Goal: Task Accomplishment & Management: Manage account settings

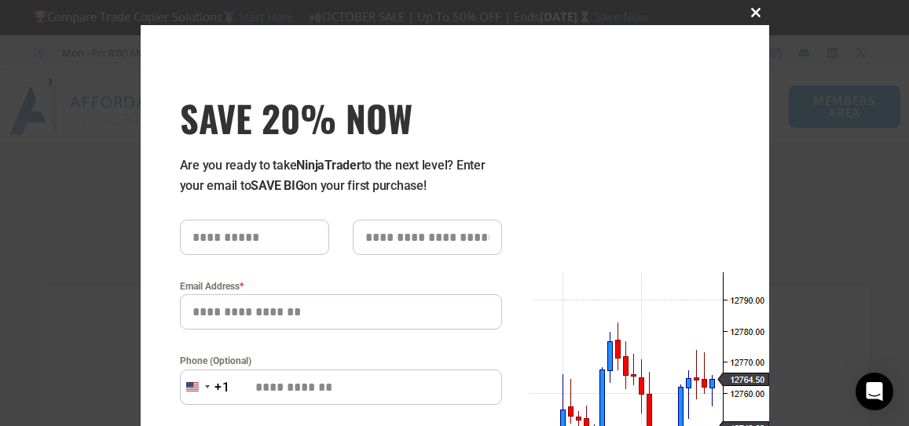
click at [748, 8] on span "SAVE 20% NOW popup" at bounding box center [756, 12] width 25 height 9
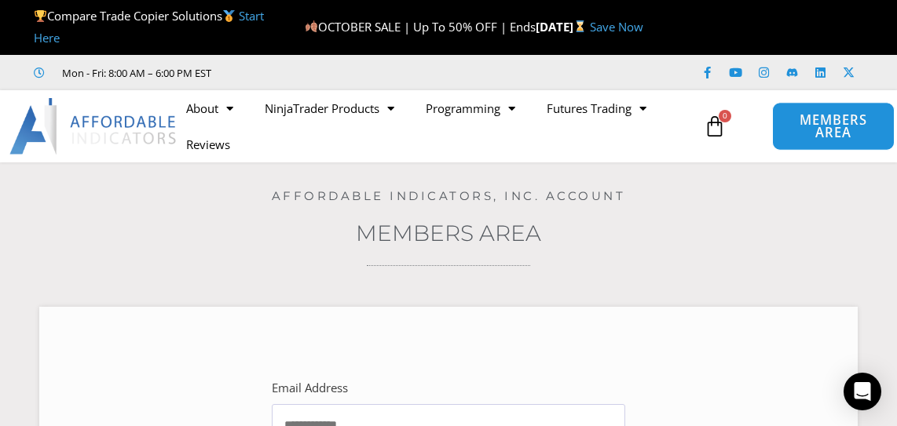
click at [816, 128] on span "MEMBERS AREA" at bounding box center [833, 127] width 86 height 26
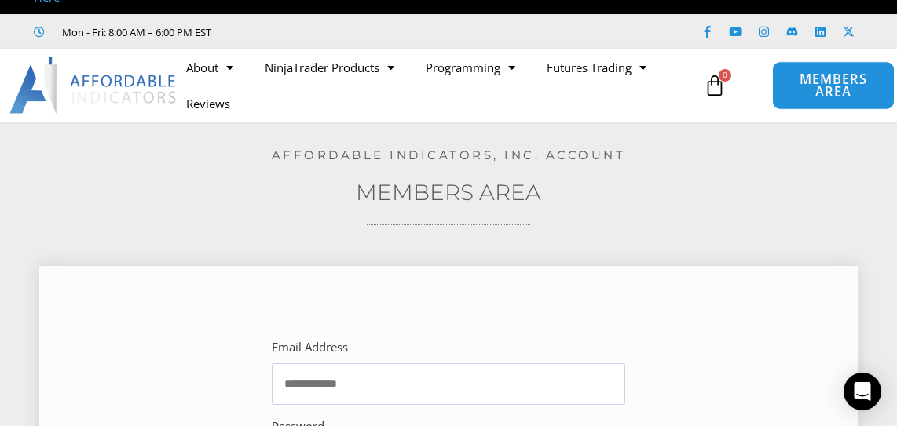
scroll to position [147, 0]
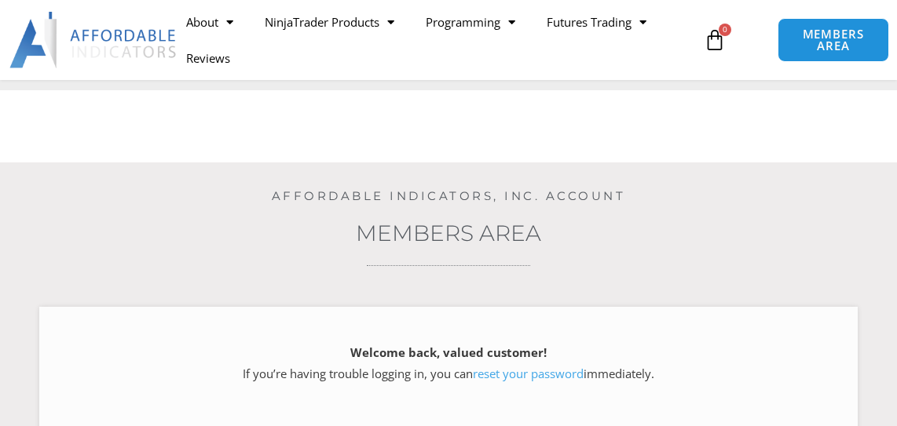
scroll to position [236, 0]
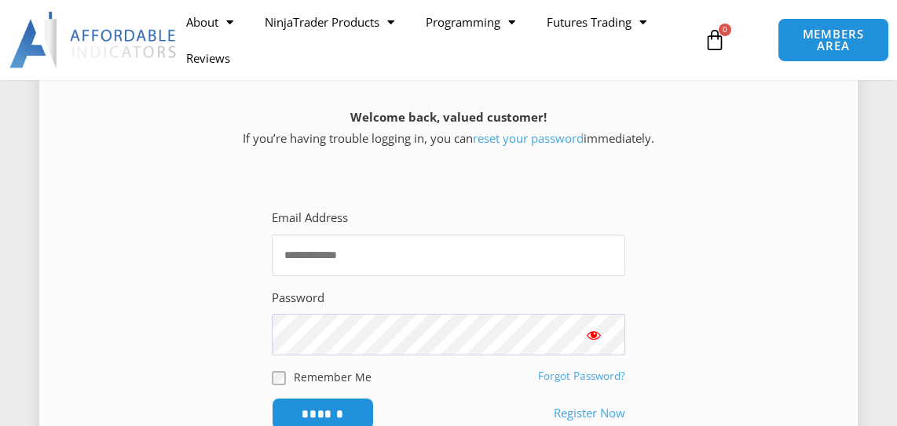
click at [396, 250] on input "Email Address" at bounding box center [448, 256] width 353 height 42
click at [395, 258] on input "Email Address" at bounding box center [448, 256] width 353 height 42
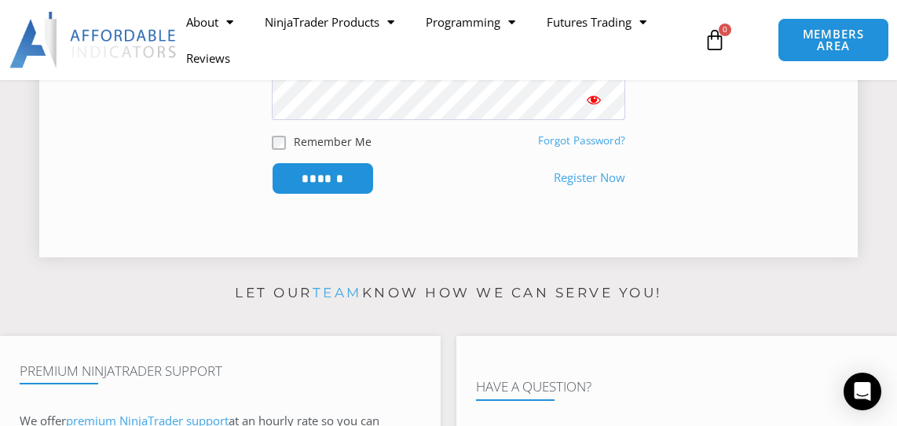
scroll to position [314, 0]
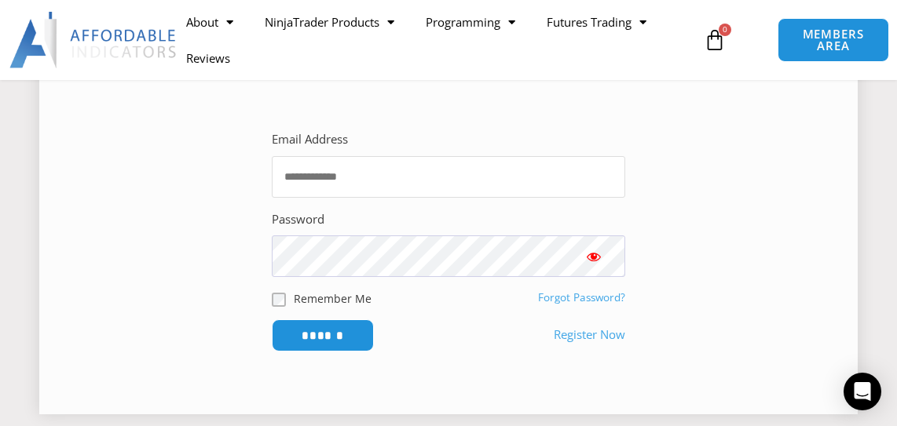
click at [375, 182] on input "Email Address" at bounding box center [448, 177] width 353 height 42
click at [587, 301] on link "Forgot Password?" at bounding box center [581, 298] width 87 height 14
click at [591, 297] on link "Forgot Password?" at bounding box center [581, 298] width 87 height 14
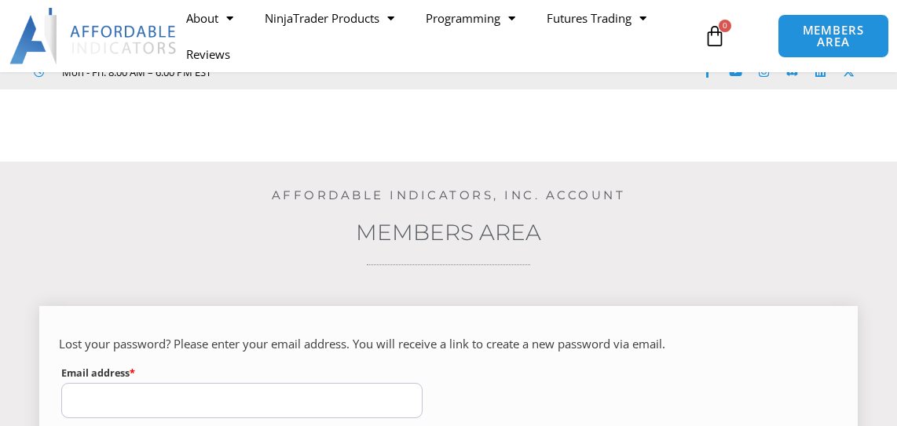
scroll to position [157, 0]
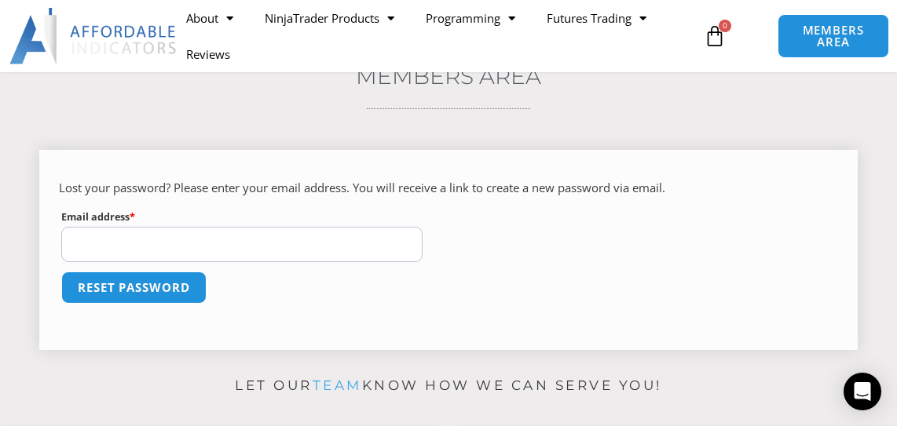
click at [144, 243] on input "Email address * Required" at bounding box center [241, 244] width 361 height 35
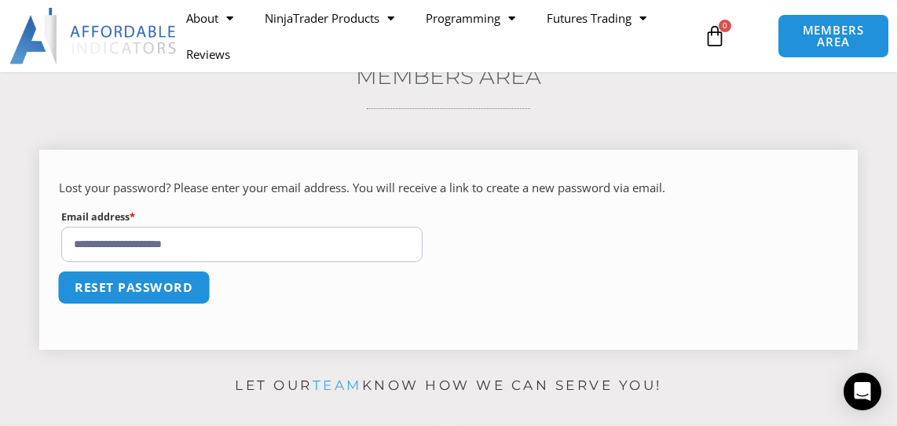
type input "**********"
click at [137, 294] on button "Reset password" at bounding box center [133, 288] width 152 height 34
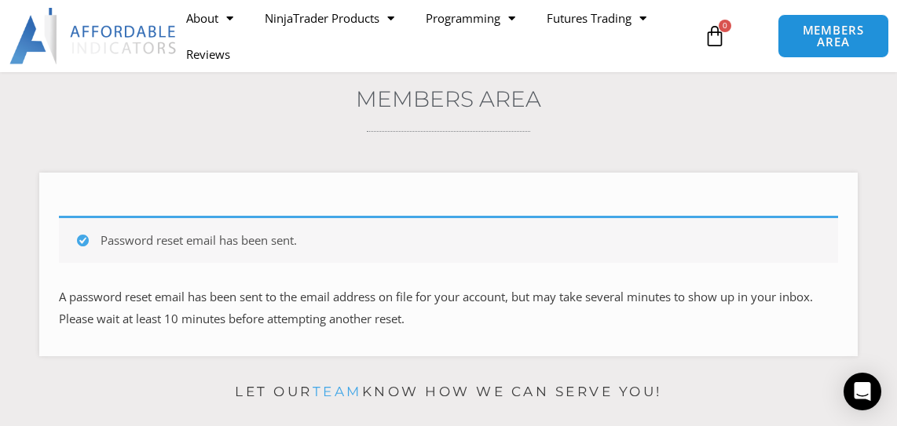
scroll to position [157, 0]
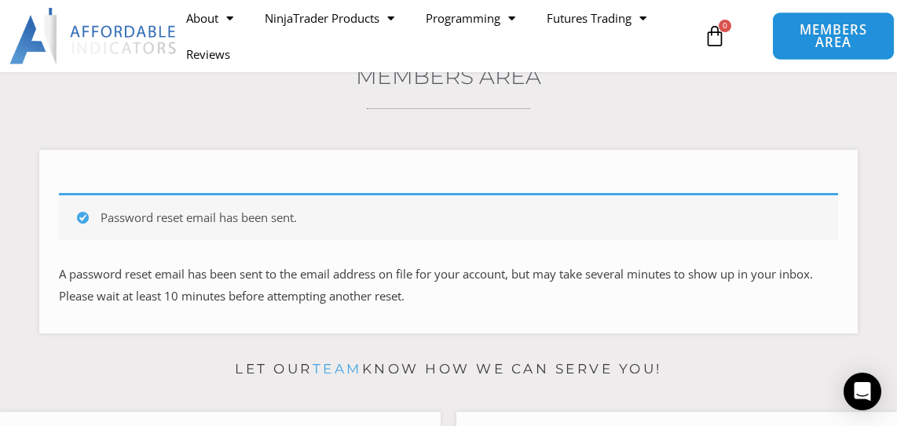
click at [802, 45] on span "MEMBERS AREA" at bounding box center [833, 37] width 86 height 26
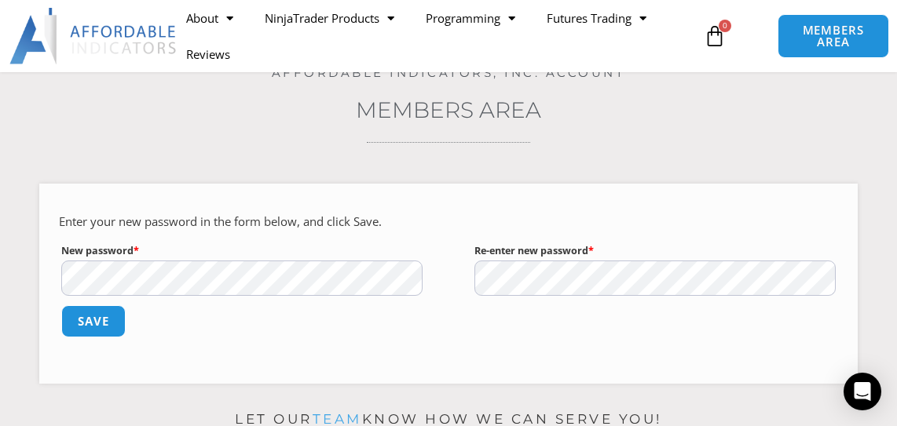
scroll to position [157, 0]
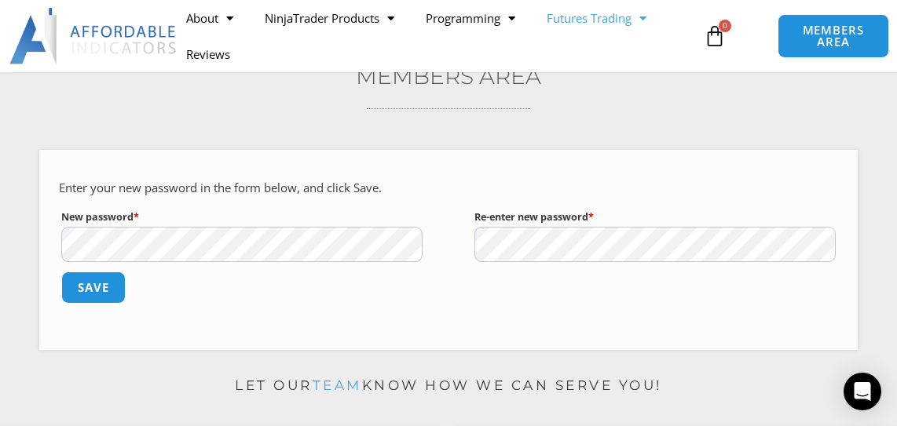
type button "Save"
click at [101, 279] on button "Save" at bounding box center [94, 288] width 68 height 34
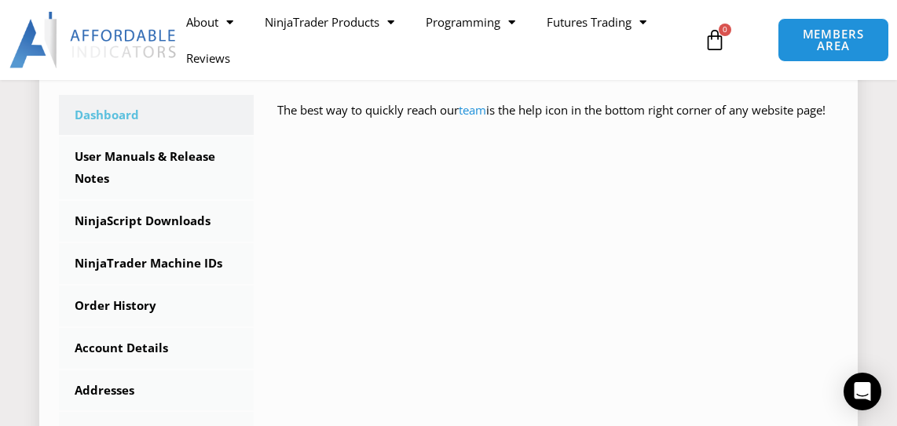
scroll to position [471, 0]
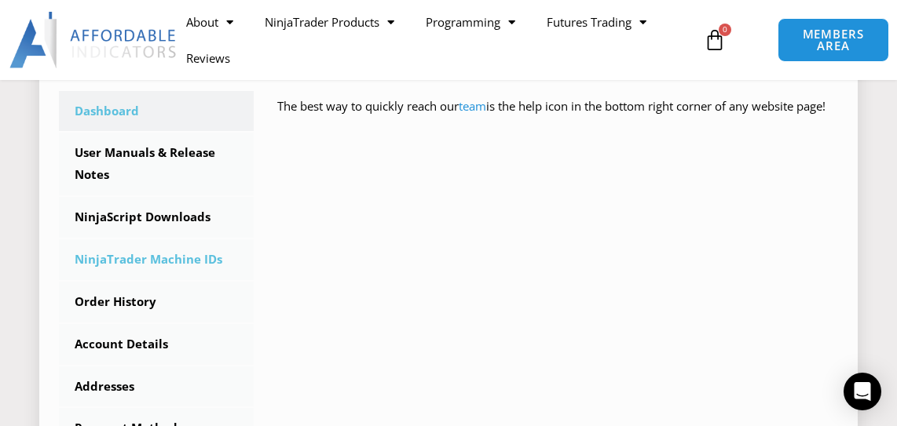
click at [166, 252] on link "NinjaTrader Machine IDs" at bounding box center [156, 260] width 195 height 41
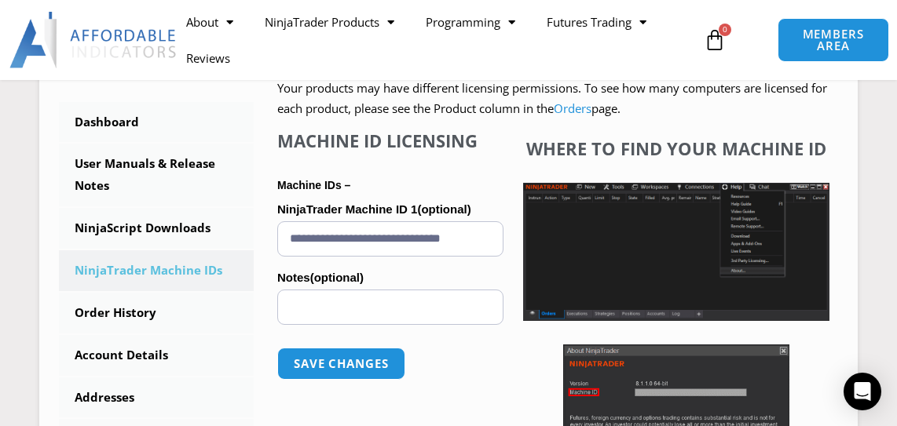
scroll to position [471, 0]
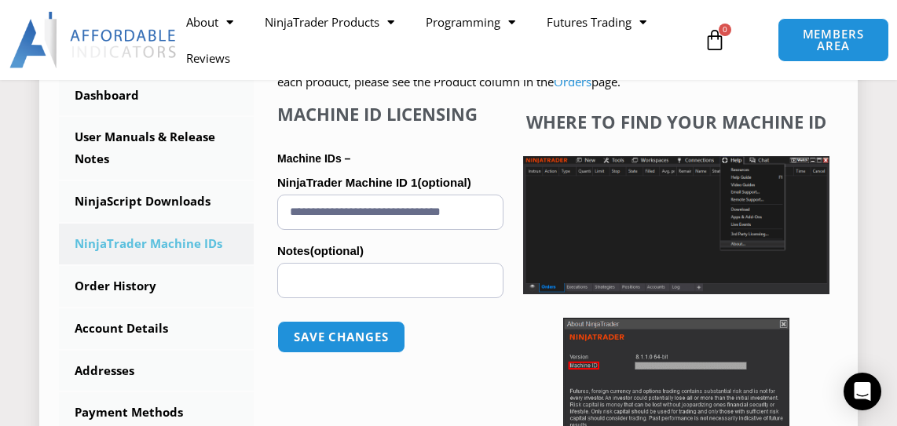
click at [296, 207] on input "**********" at bounding box center [390, 212] width 226 height 35
drag, startPoint x: 286, startPoint y: 208, endPoint x: 598, endPoint y: 219, distance: 312.0
click at [598, 219] on div "**********" at bounding box center [557, 282] width 561 height 357
paste input "text"
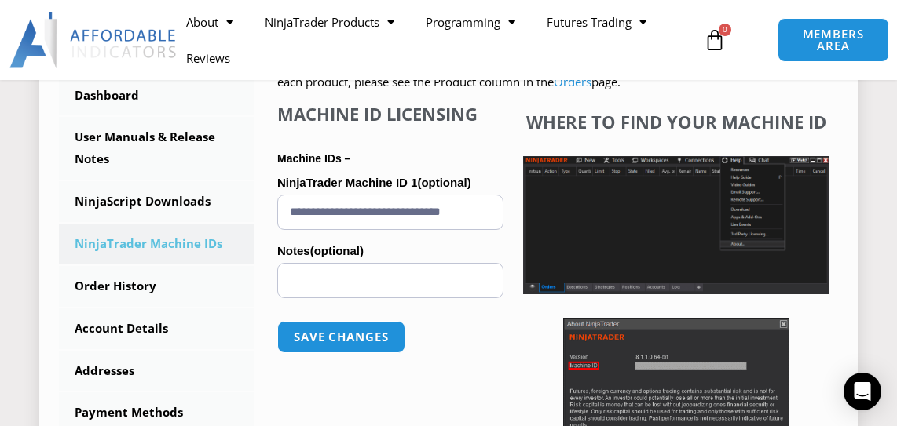
scroll to position [0, 24]
type input "**********"
click at [344, 337] on button "Save changes" at bounding box center [341, 337] width 134 height 34
